Goal: Information Seeking & Learning: Learn about a topic

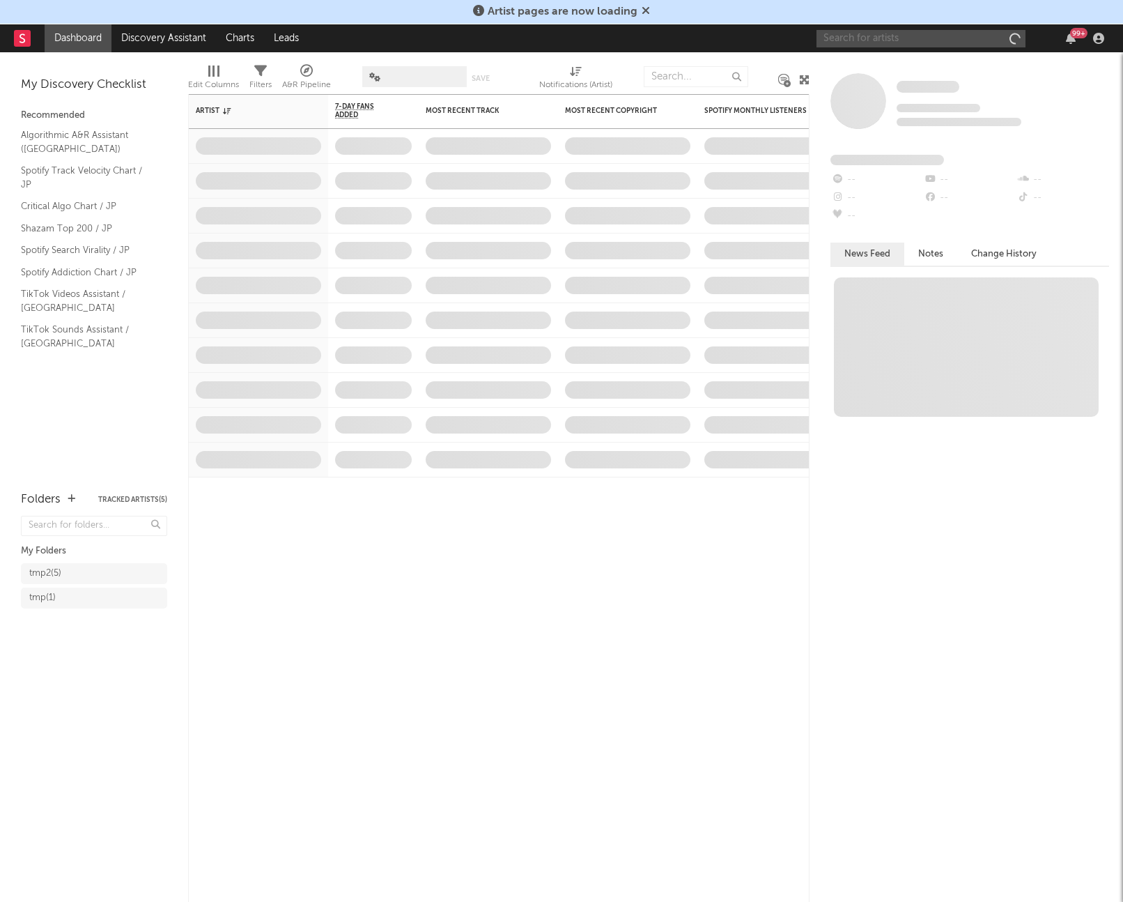
click at [913, 42] on input "text" at bounding box center [921, 38] width 209 height 17
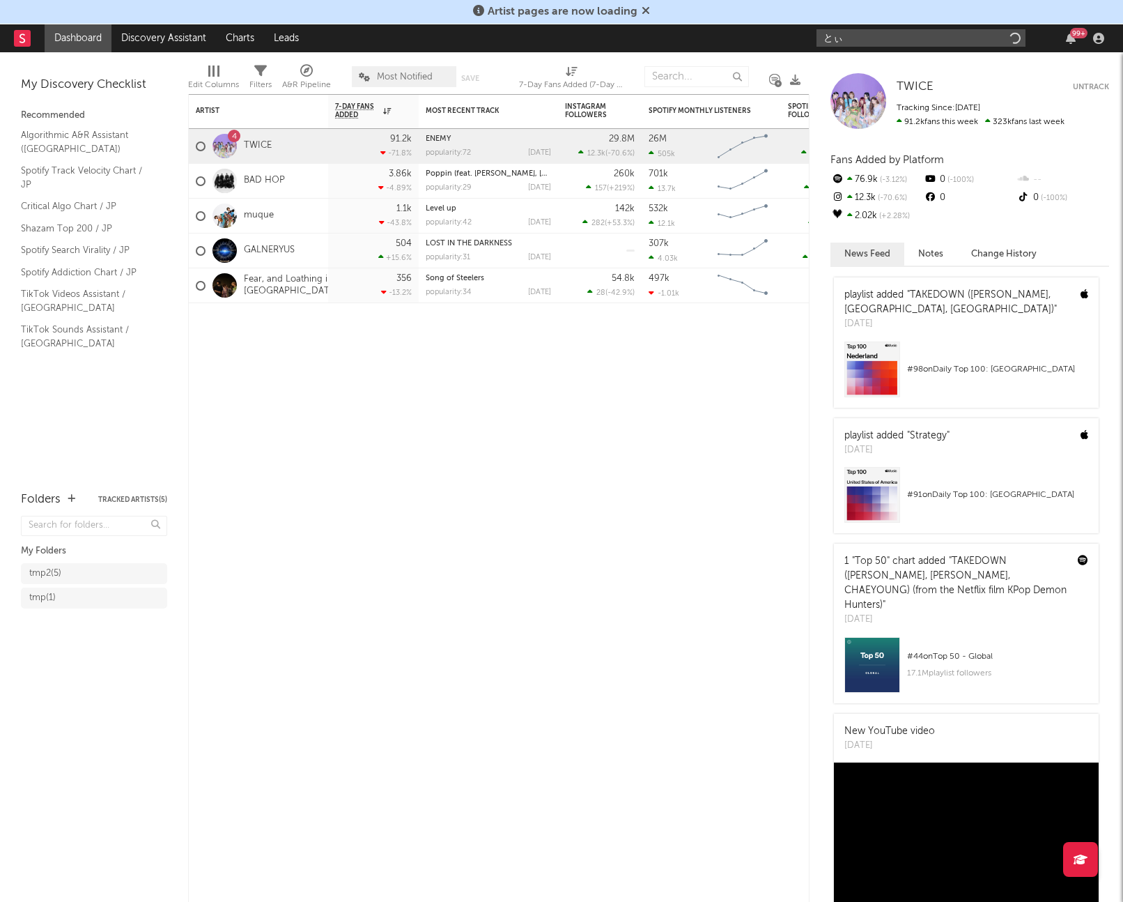
type input "と"
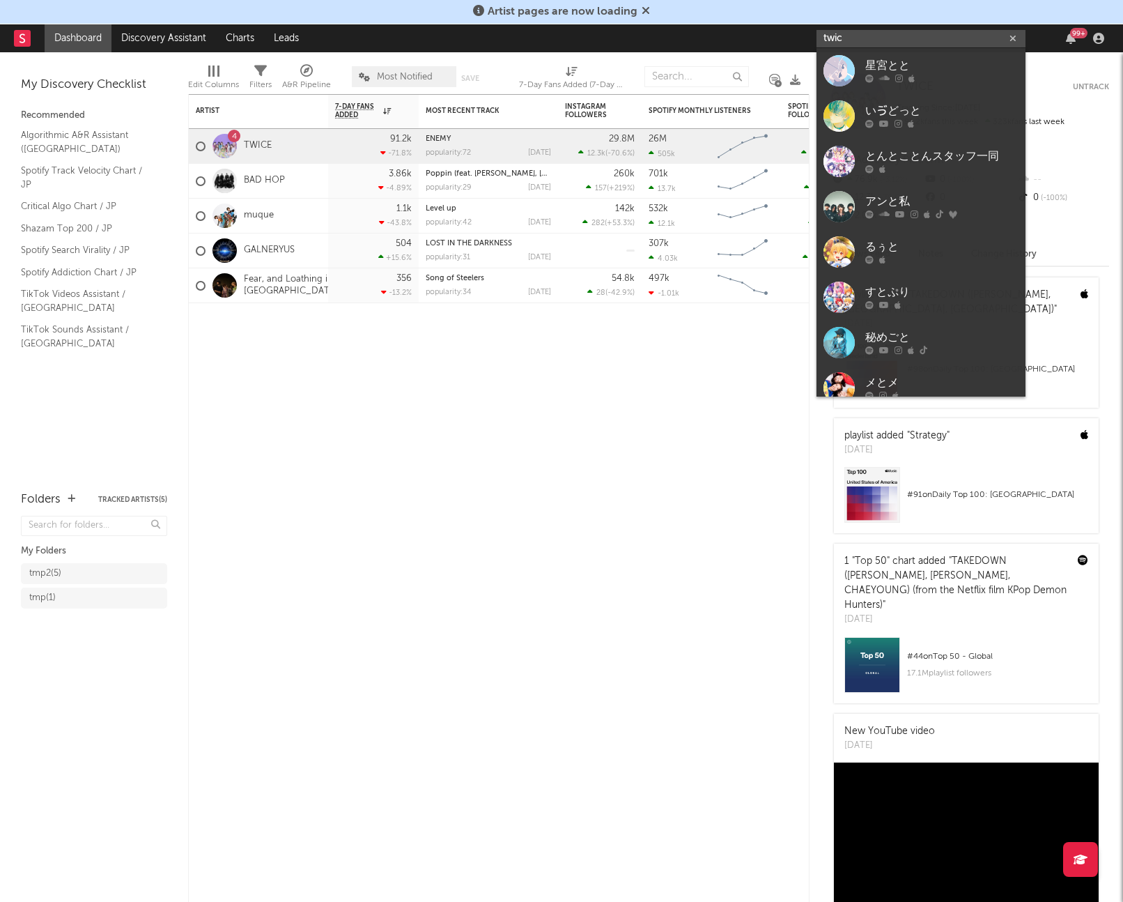
type input "twice"
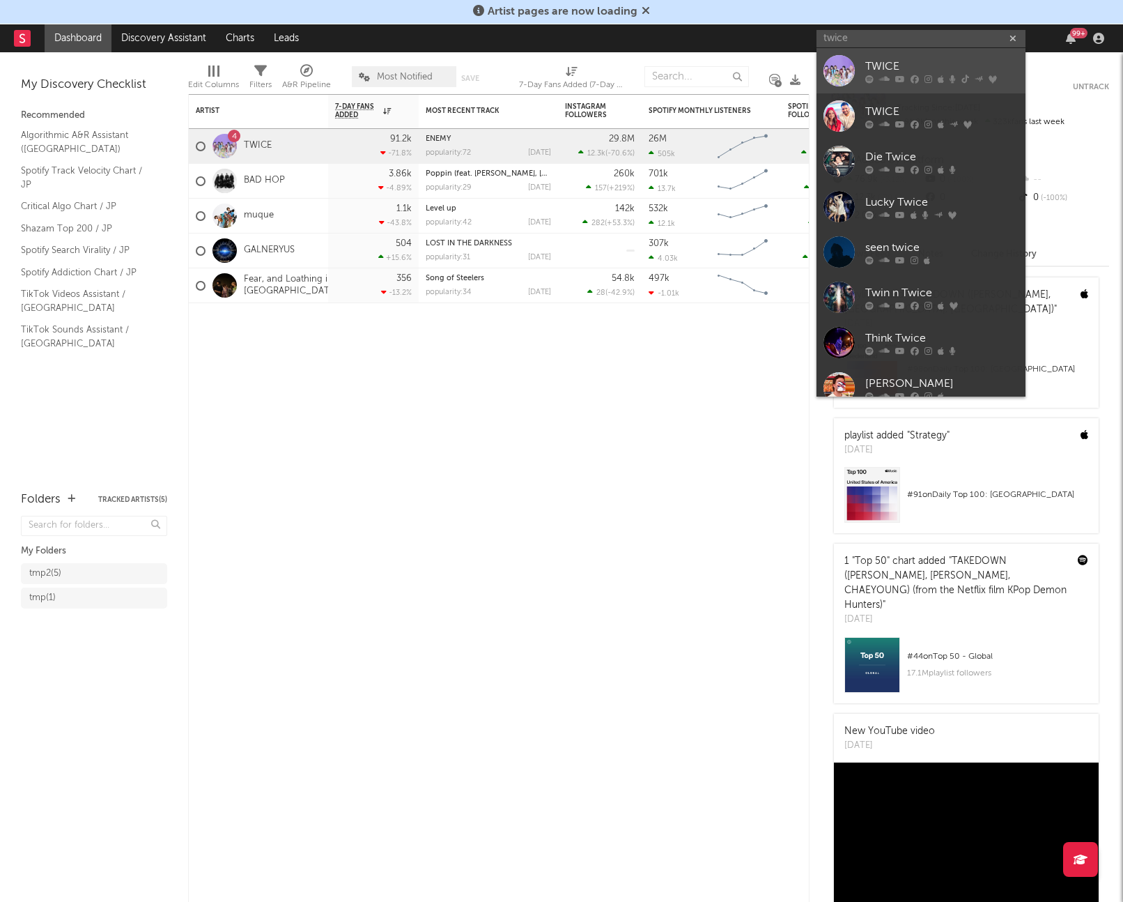
click at [834, 72] on div at bounding box center [839, 70] width 31 height 31
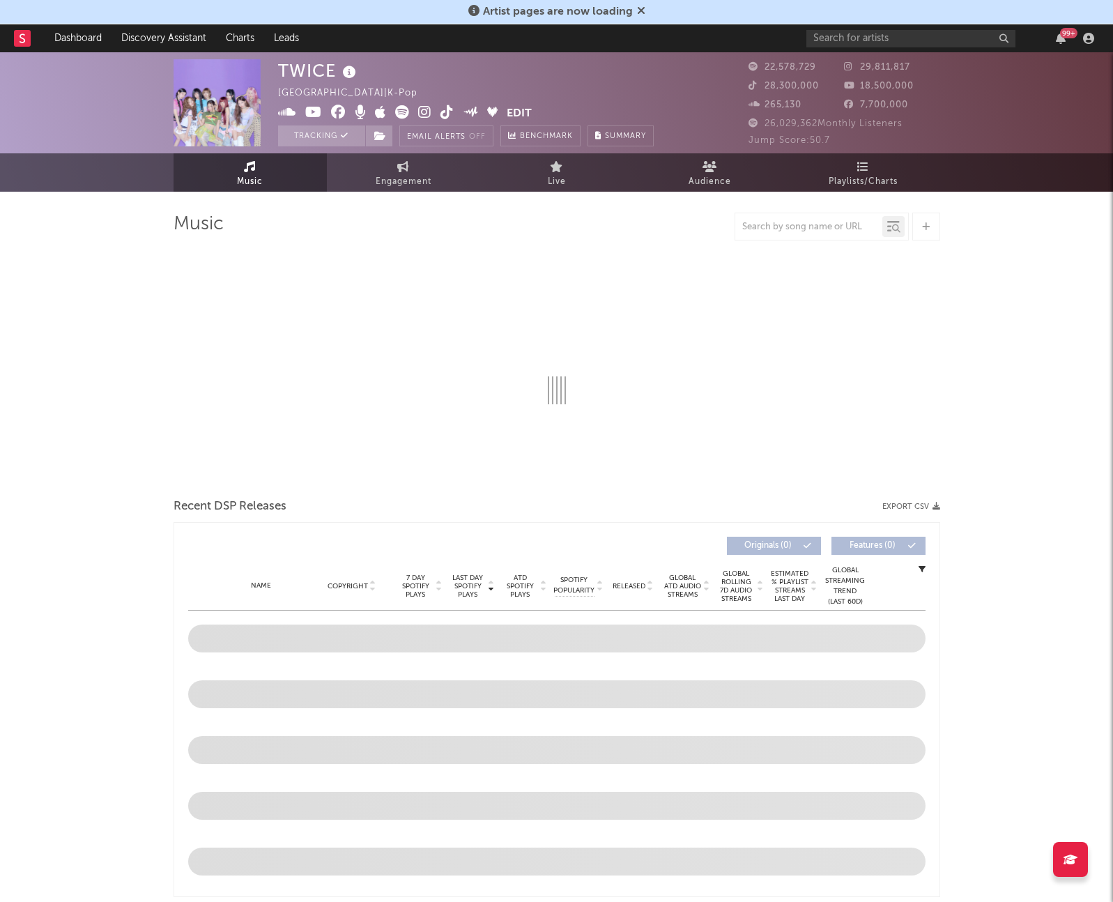
select select "6m"
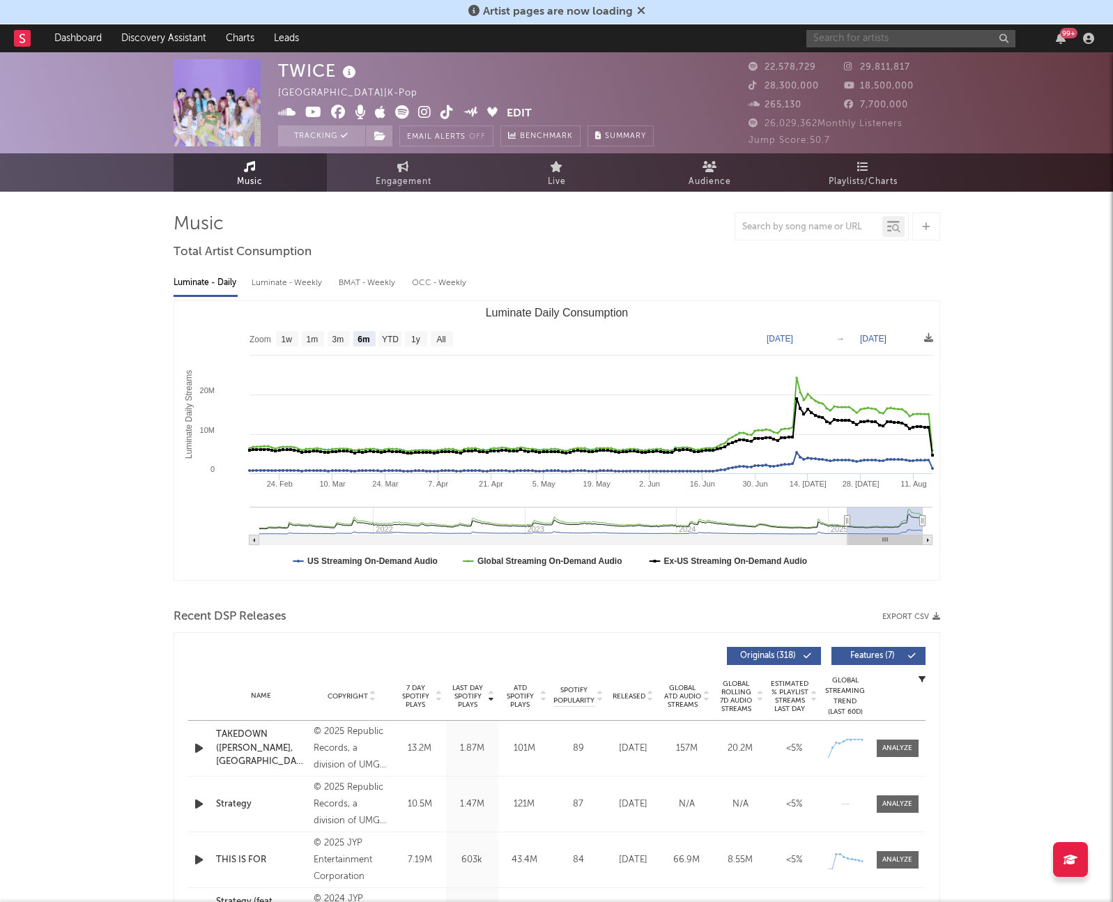
click at [864, 33] on input "text" at bounding box center [910, 38] width 209 height 17
click at [877, 39] on input "official髭" at bounding box center [910, 37] width 209 height 17
click at [870, 42] on input "official髭" at bounding box center [910, 37] width 209 height 17
type input "official hige"
click at [829, 75] on div at bounding box center [828, 70] width 31 height 31
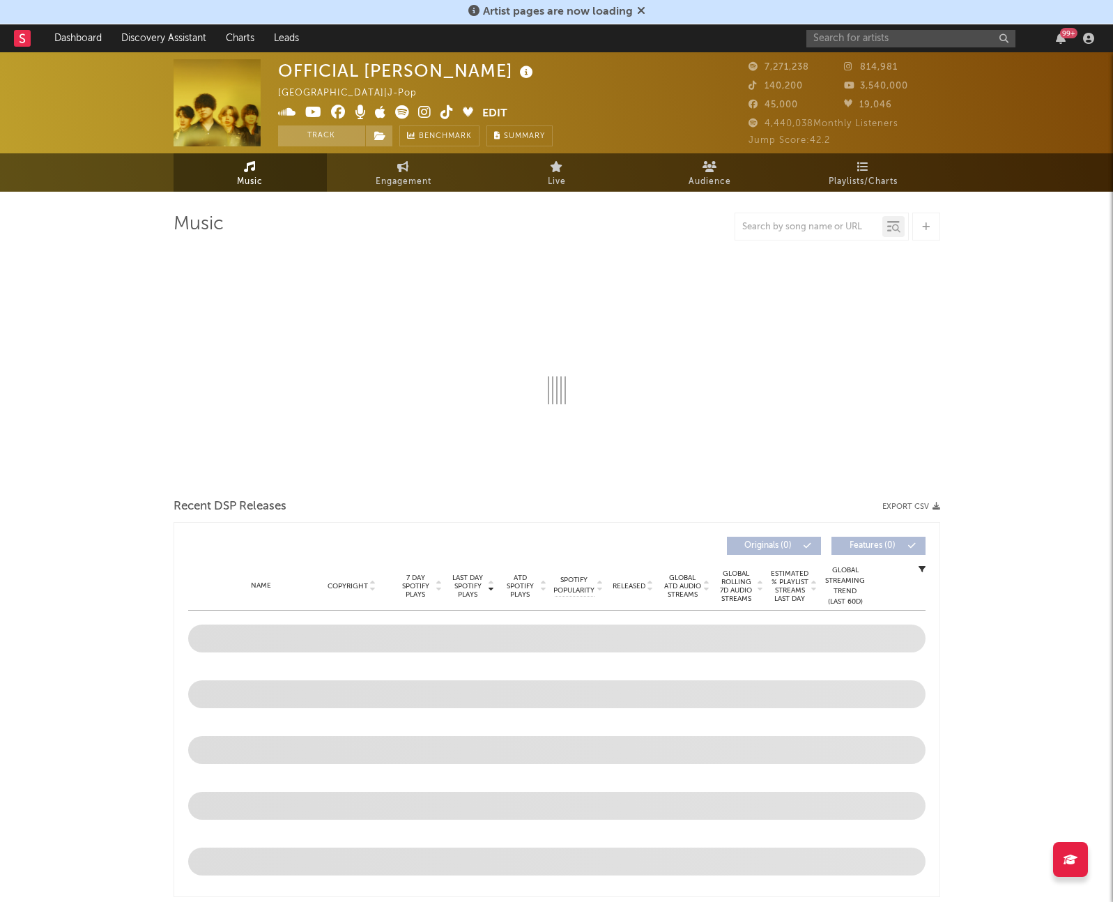
select select "6m"
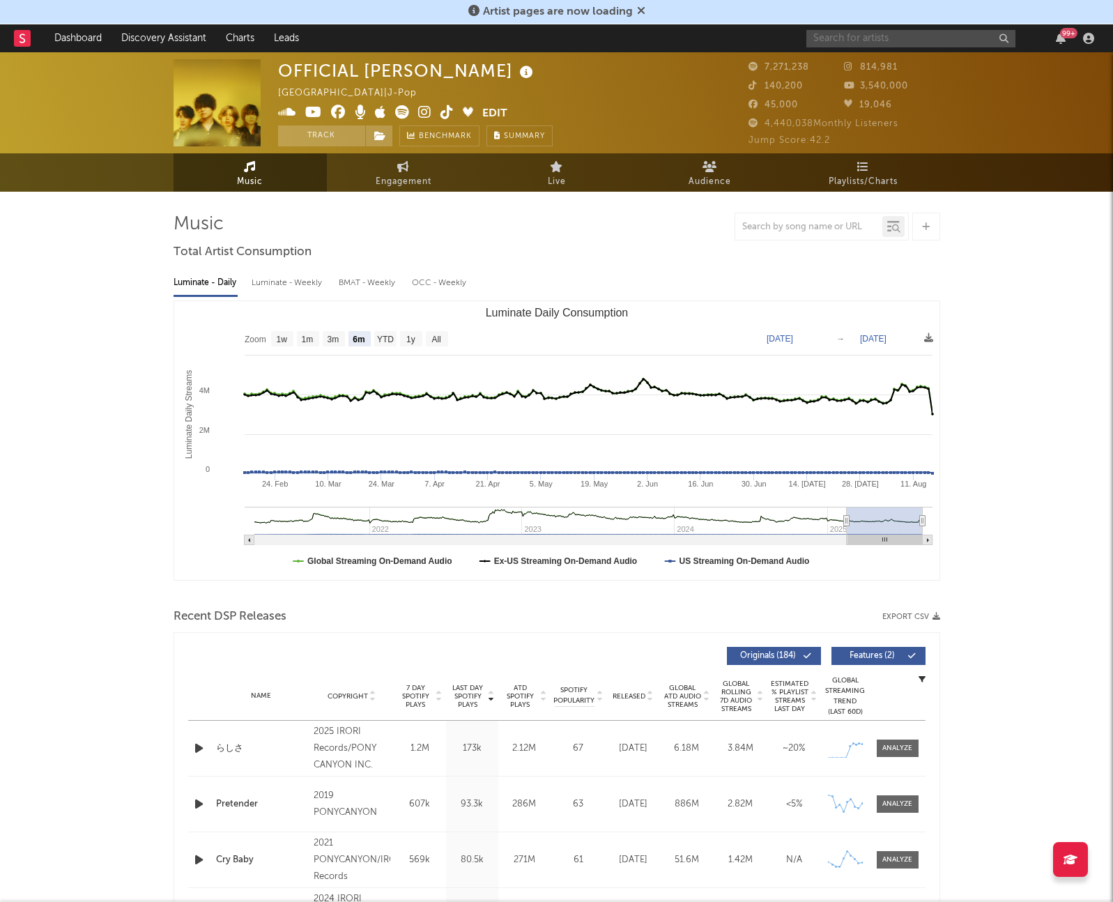
click at [874, 36] on input "text" at bounding box center [910, 38] width 209 height 17
click at [909, 38] on input "[DOMAIN_NAME] apple" at bounding box center [910, 38] width 209 height 17
type input "[DOMAIN_NAME] apple"
click at [872, 59] on div "Mrs. GREEN APPLE" at bounding box center [931, 66] width 153 height 17
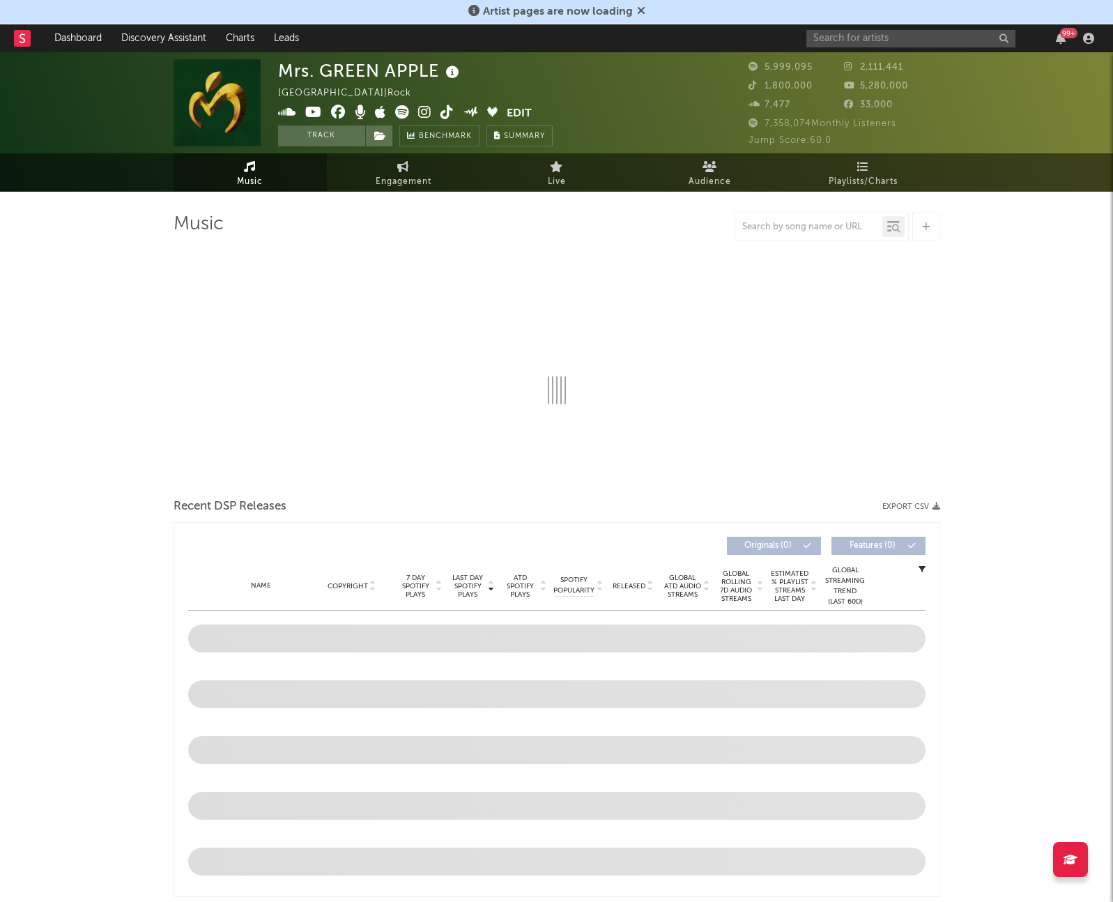
select select "6m"
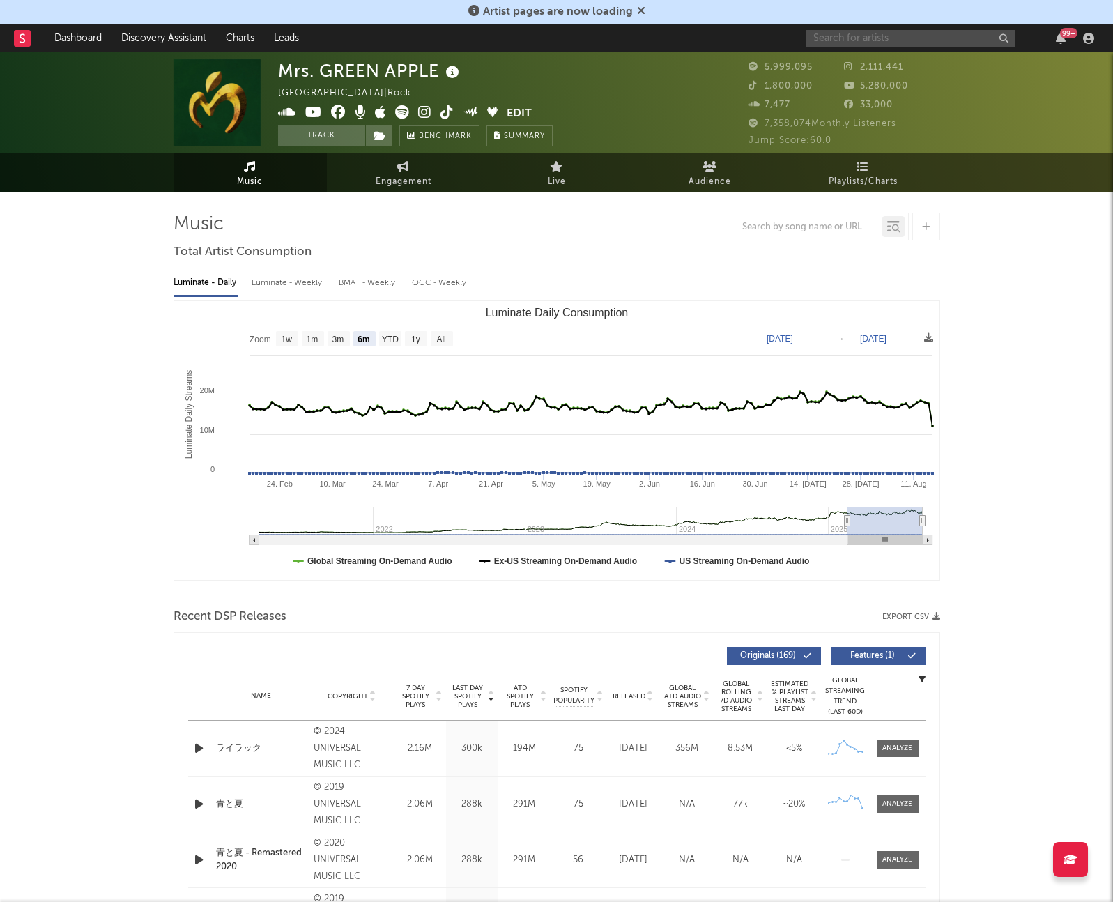
click at [865, 31] on input "text" at bounding box center [910, 38] width 209 height 17
type input "羊文学"
click at [909, 33] on input "羊文学" at bounding box center [910, 37] width 209 height 17
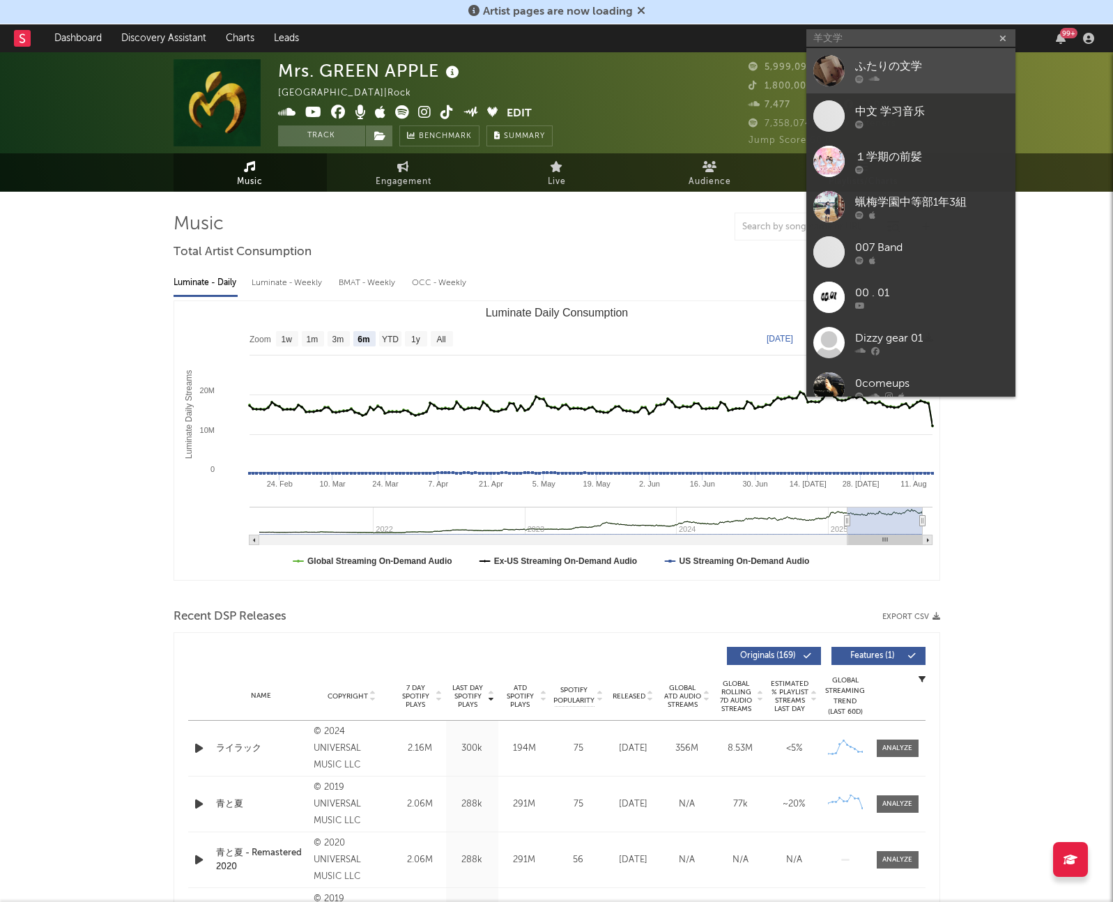
click at [929, 66] on div "ふたりの文学" at bounding box center [931, 67] width 153 height 17
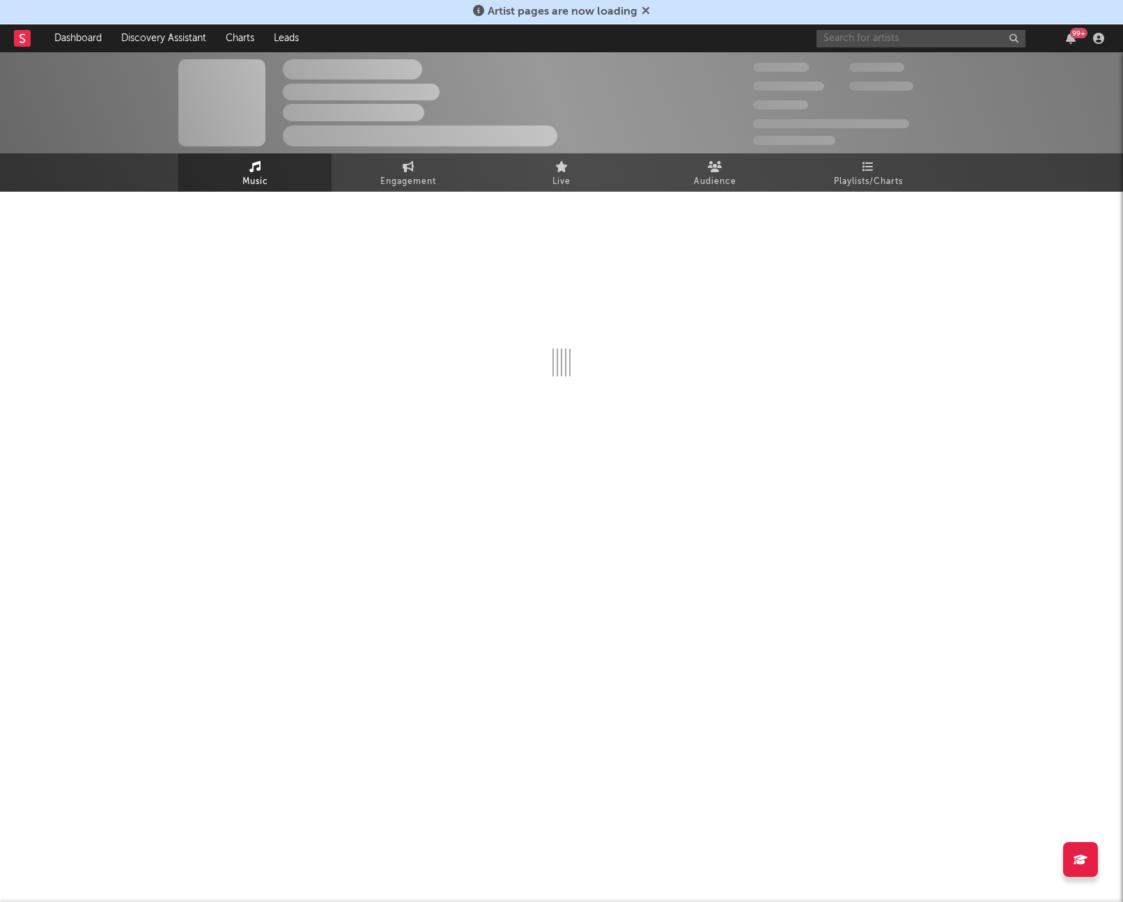
click at [863, 39] on input "text" at bounding box center [921, 38] width 209 height 17
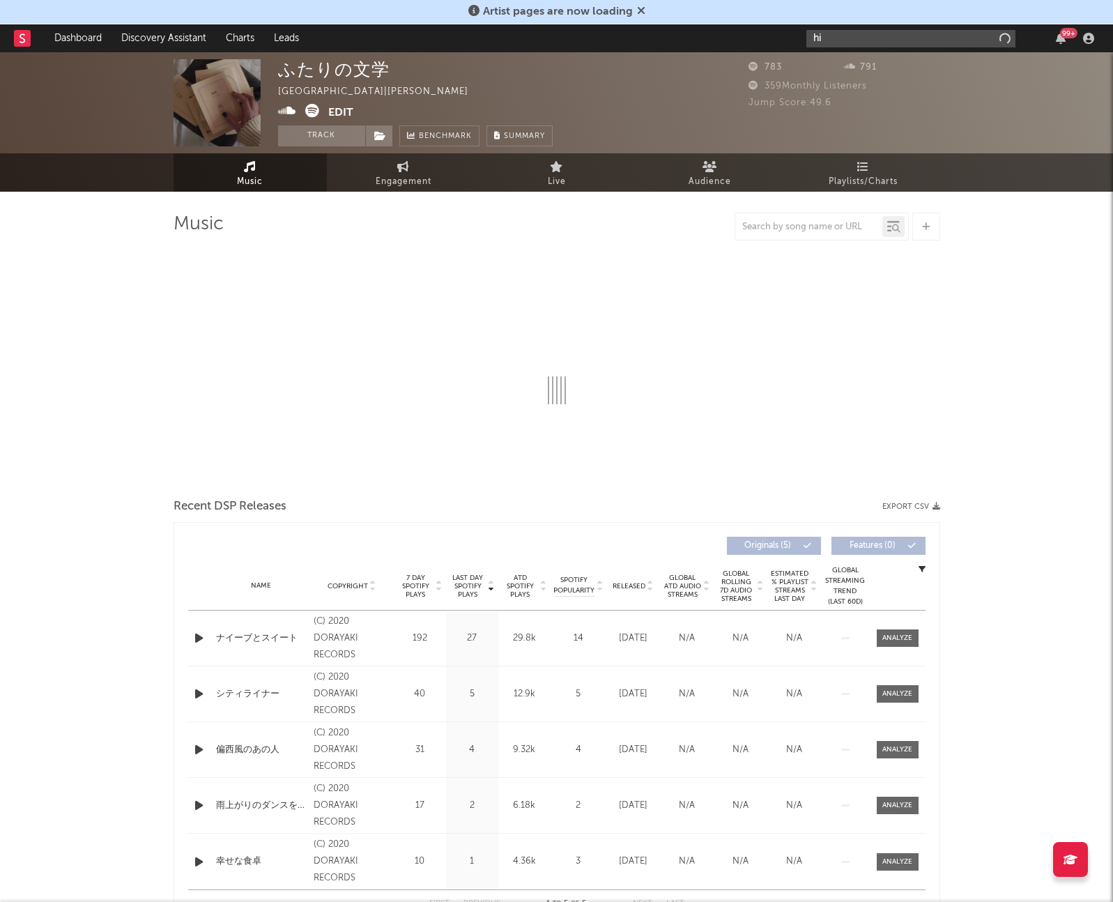
type input "h"
select select "1w"
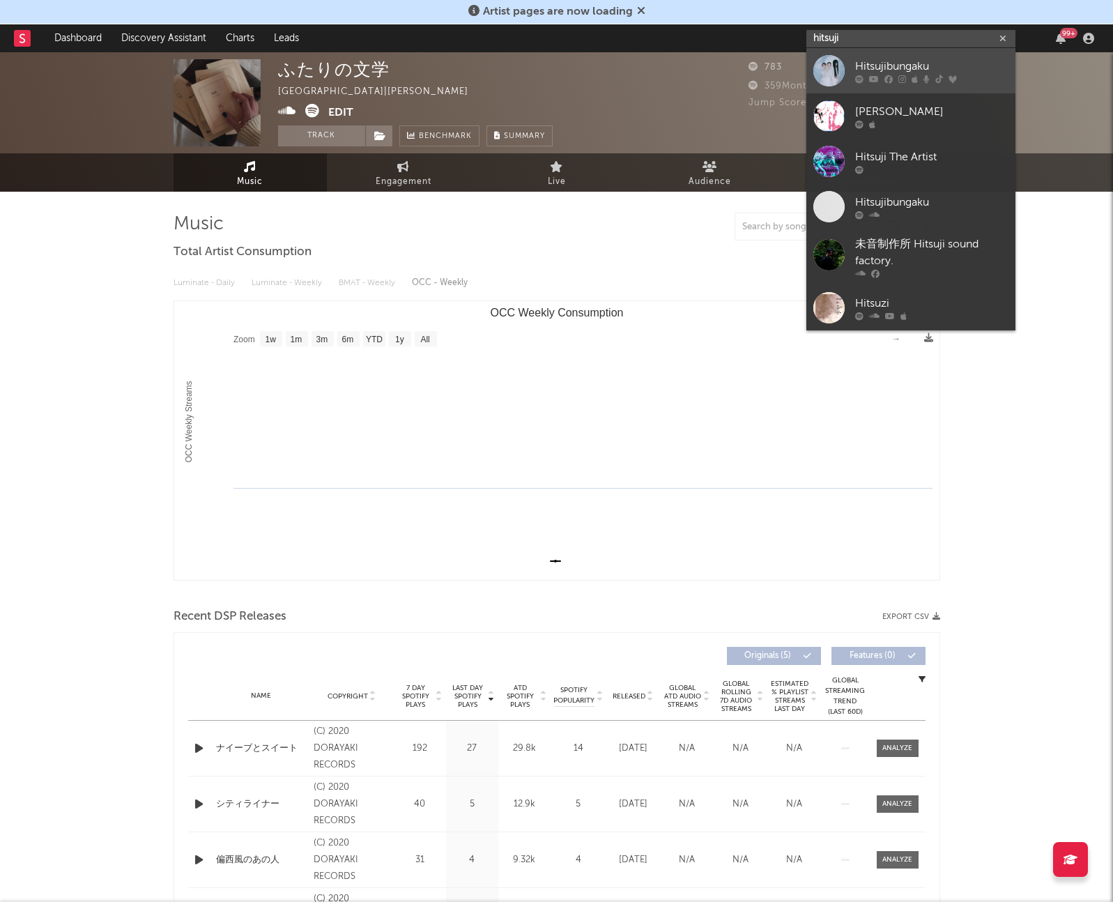
type input "hitsuji"
click at [820, 60] on div at bounding box center [828, 70] width 31 height 31
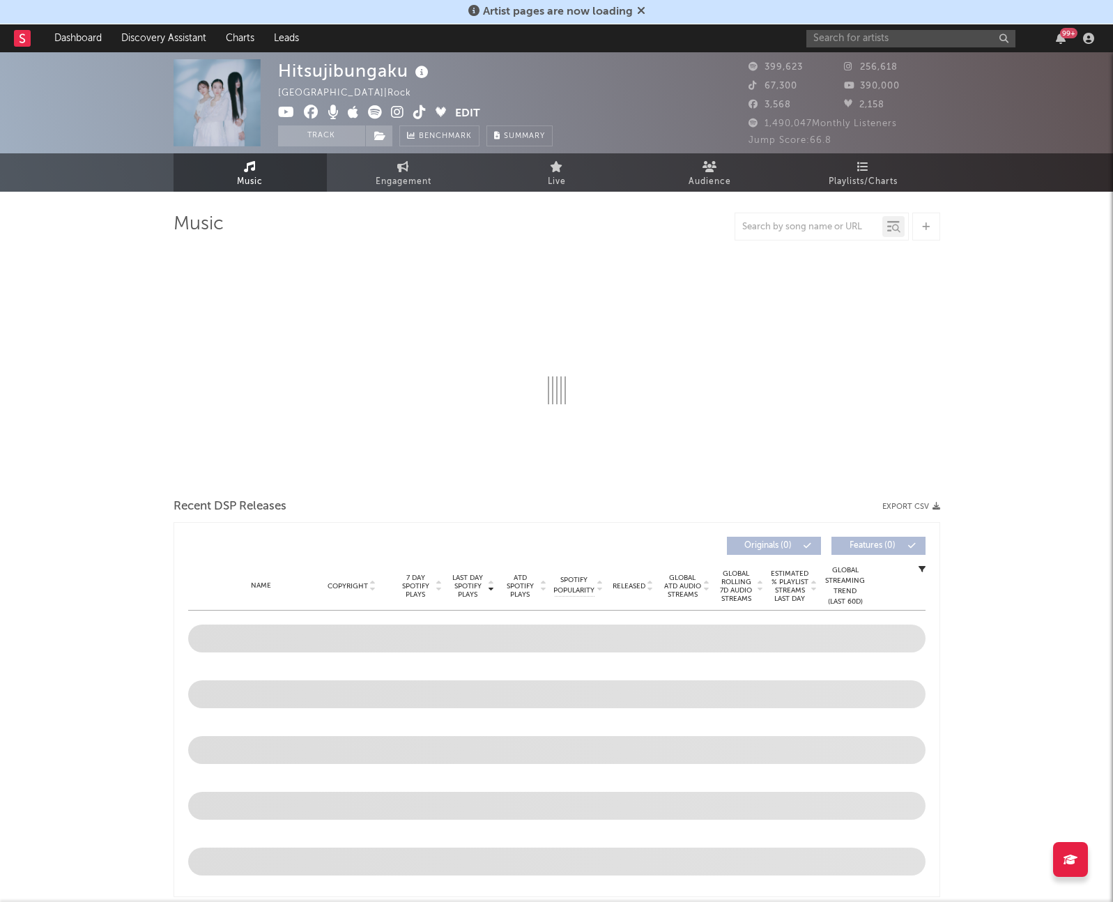
select select "6m"
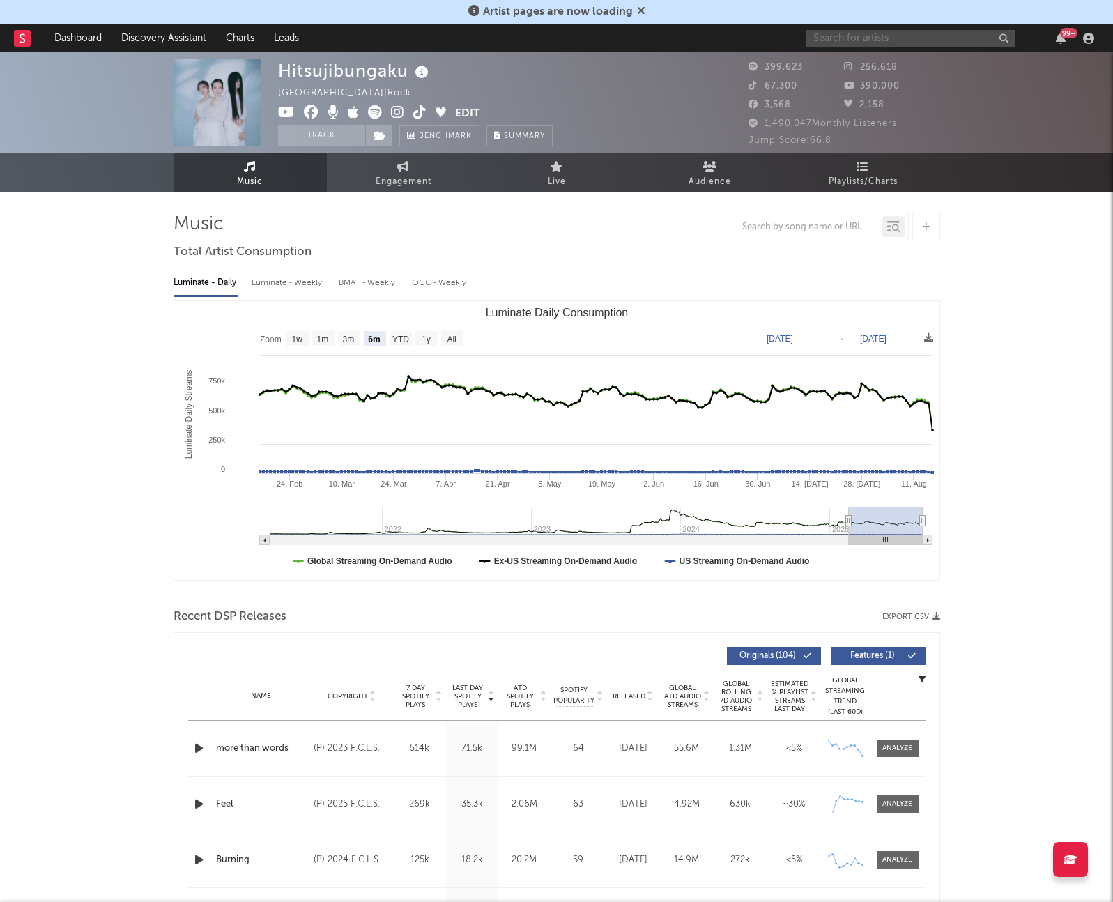
click at [860, 43] on input "text" at bounding box center [910, 38] width 209 height 17
click at [842, 45] on input "tuki" at bounding box center [910, 38] width 209 height 17
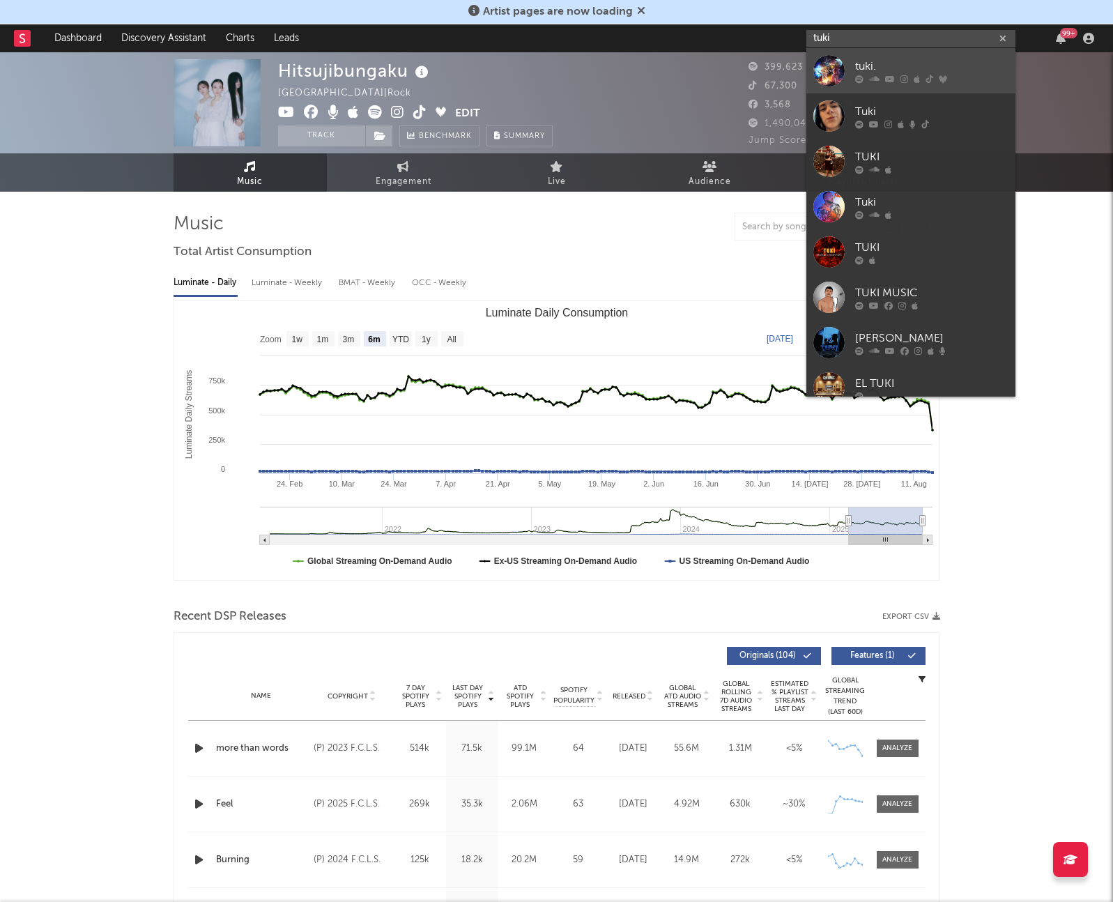
type input "tuki"
click at [830, 67] on div at bounding box center [828, 70] width 31 height 31
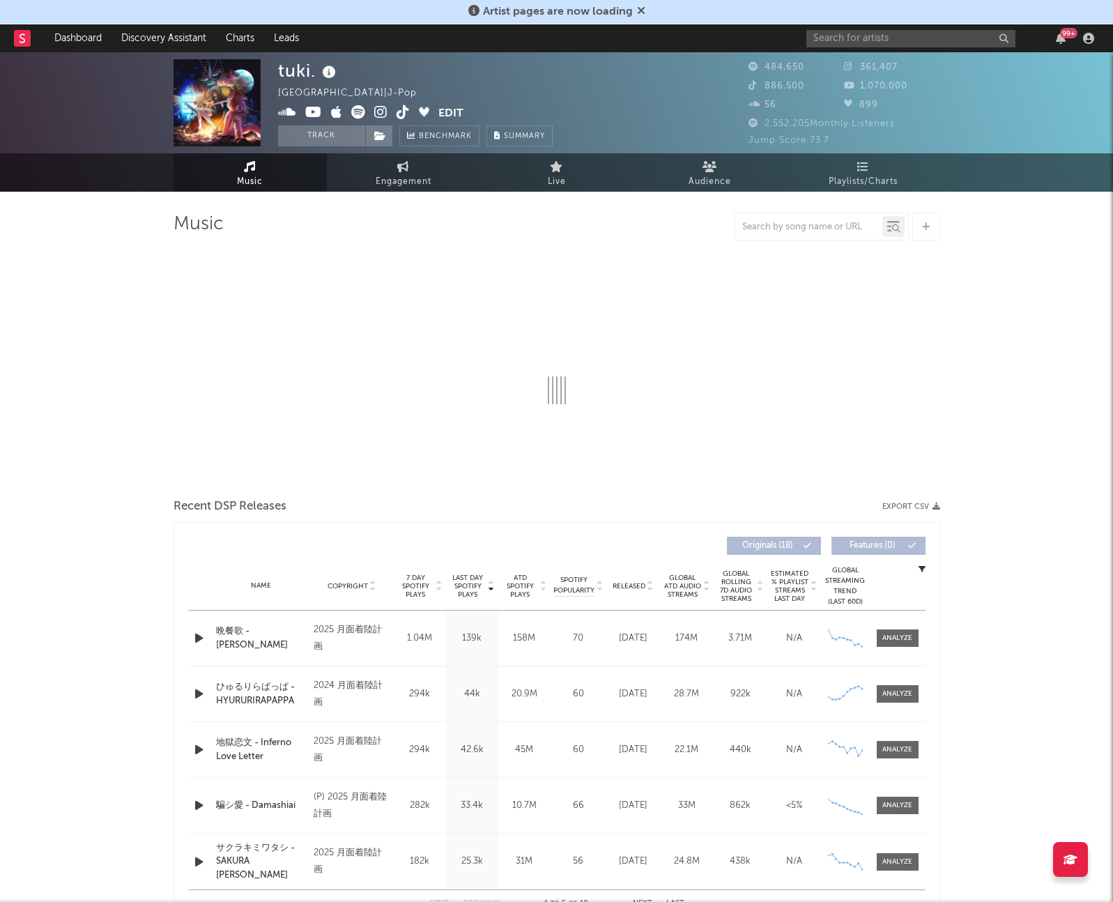
select select "6m"
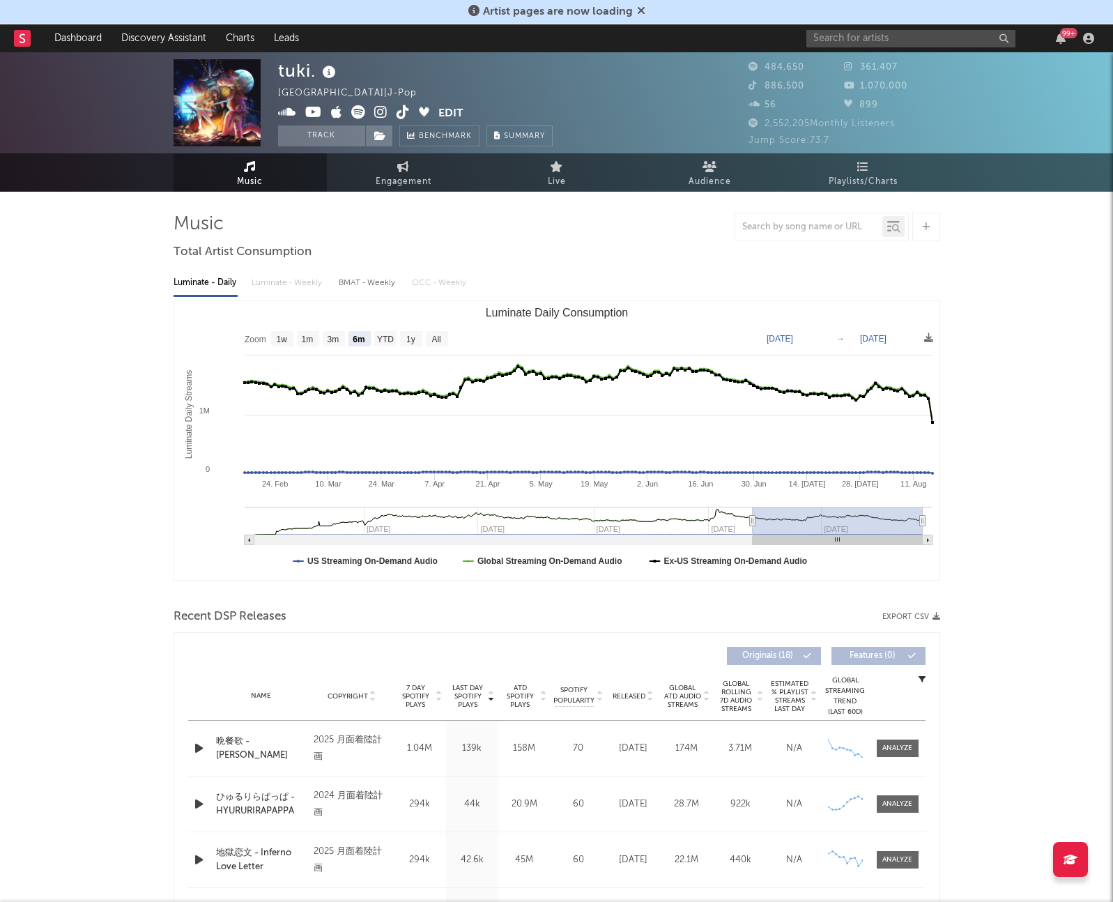
click at [914, 47] on div "99 +" at bounding box center [952, 38] width 293 height 28
click at [915, 44] on input "text" at bounding box center [910, 38] width 209 height 17
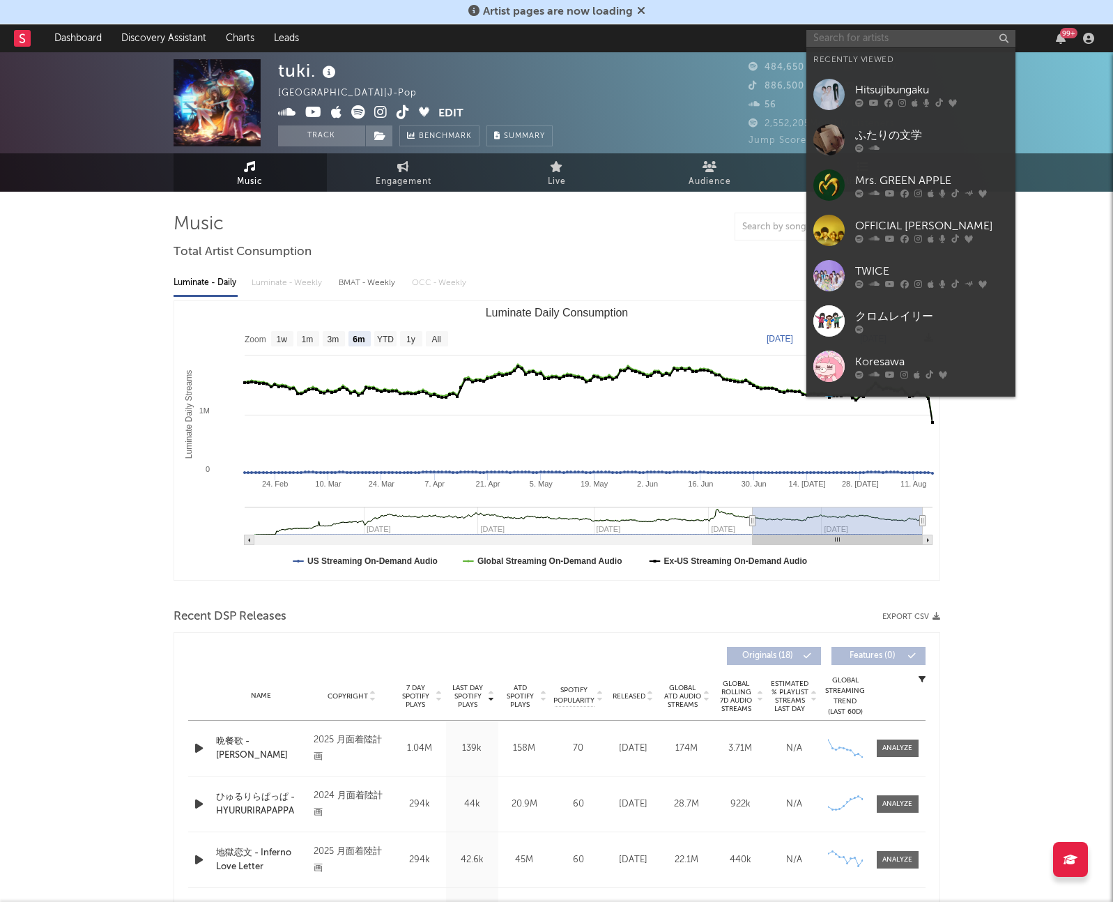
type input "h"
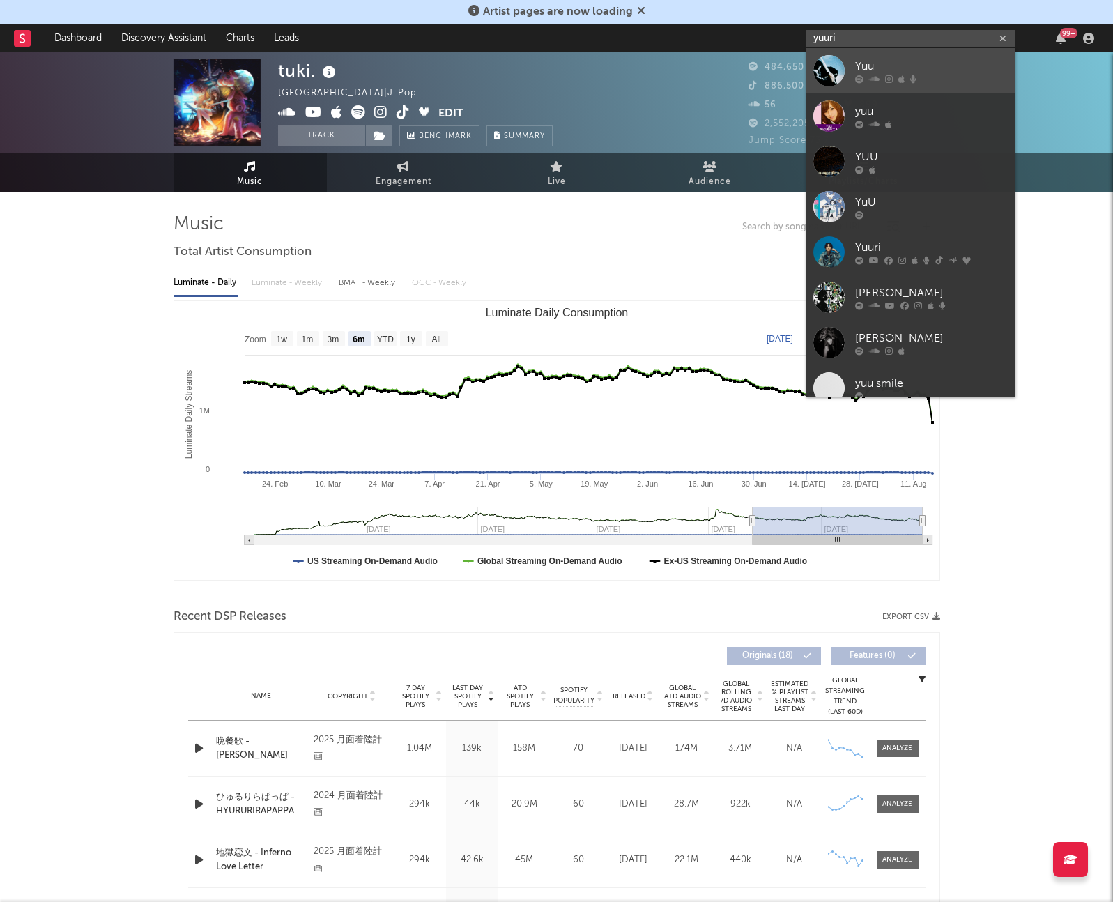
type input "yuuri"
click at [898, 53] on link "Yuu" at bounding box center [910, 70] width 209 height 45
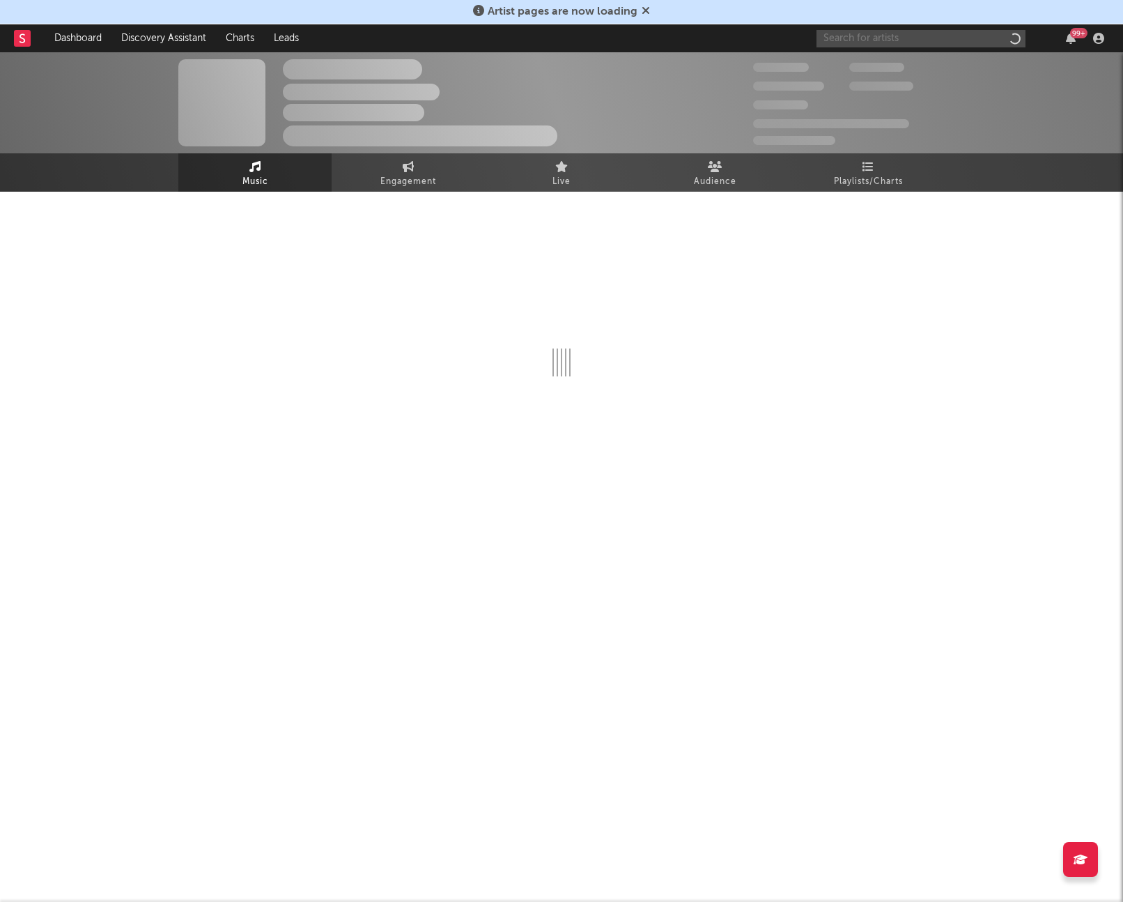
click at [863, 40] on input "text" at bounding box center [921, 38] width 209 height 17
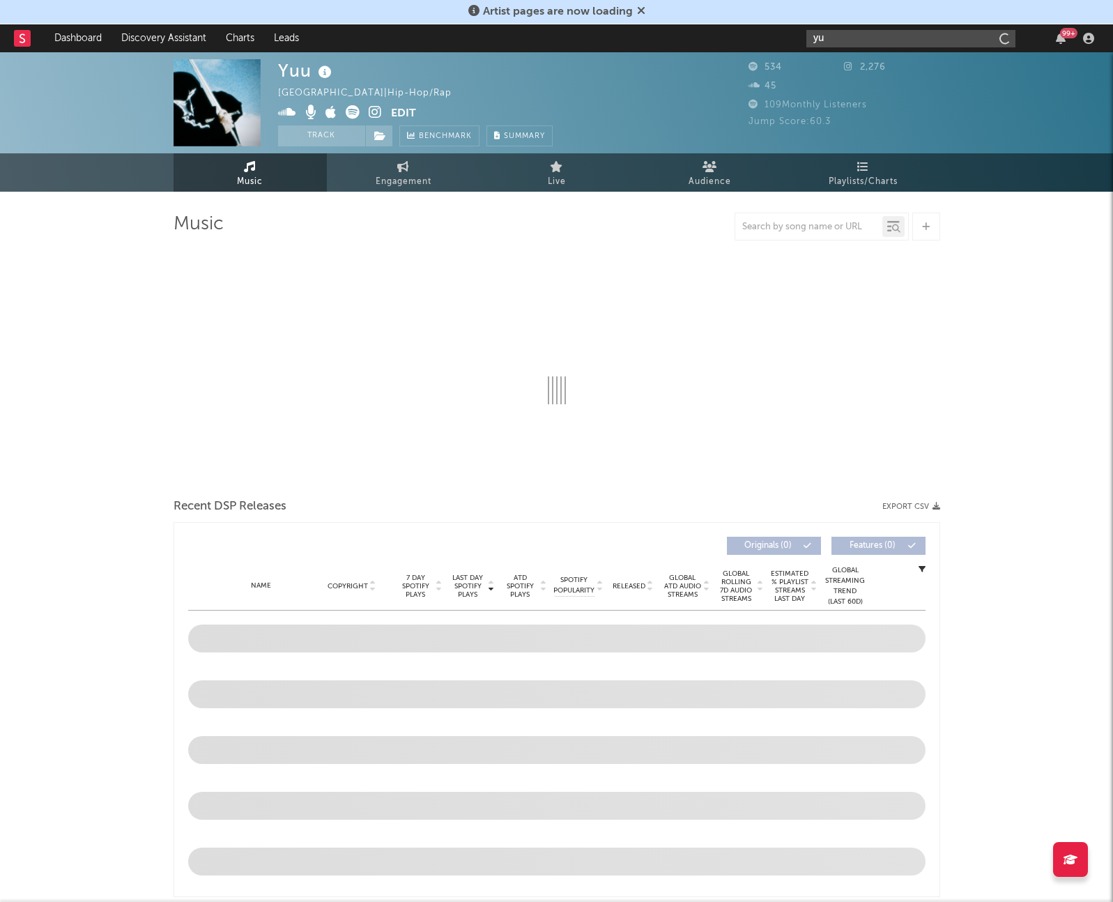
type input "yuu"
select select "1w"
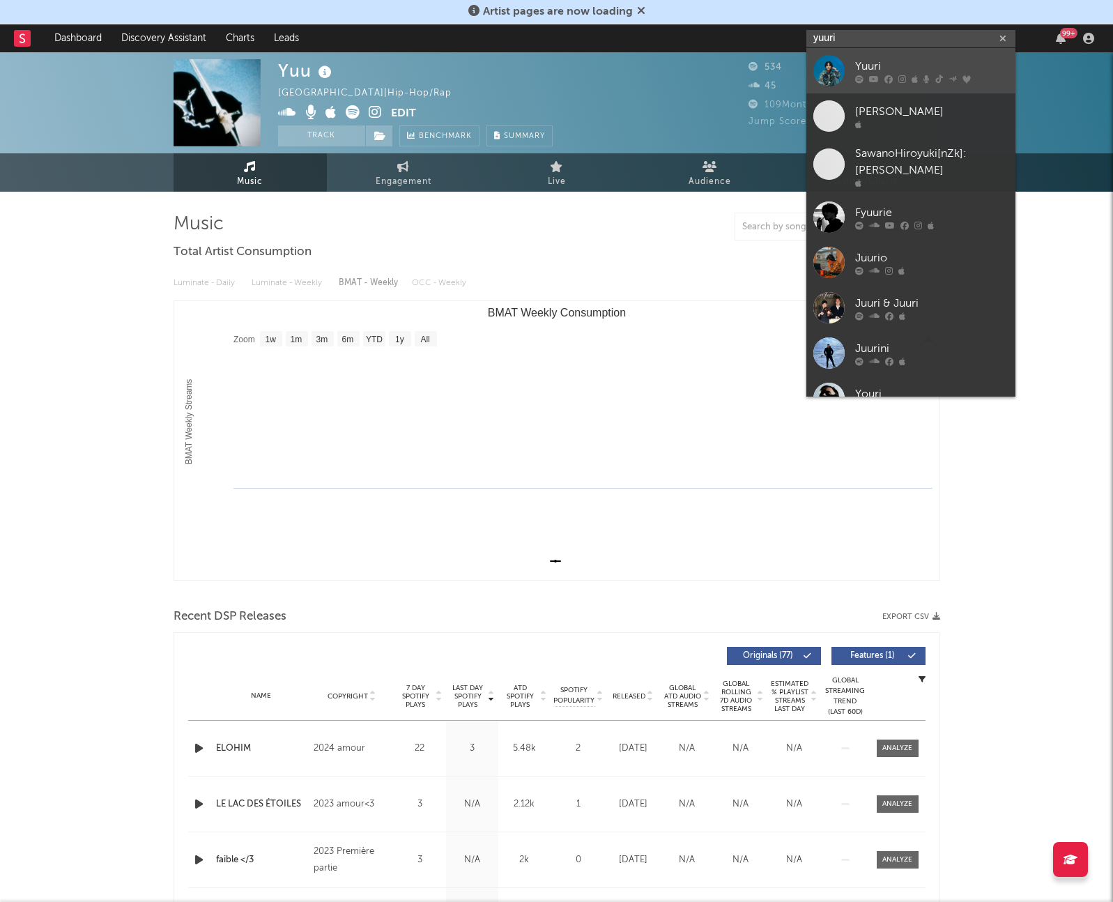
type input "yuuri"
click at [861, 58] on div "Yuuri" at bounding box center [931, 66] width 153 height 17
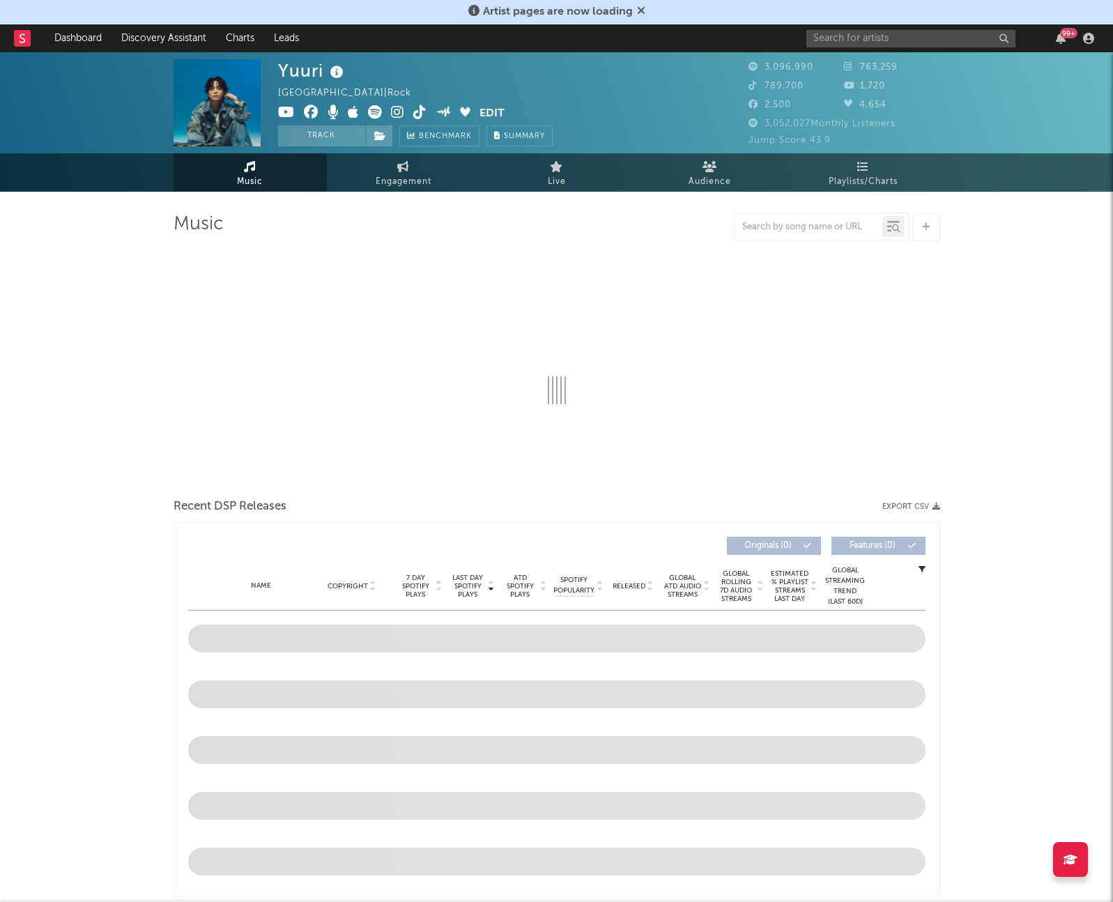
select select "6m"
